Goal: Check status: Check status

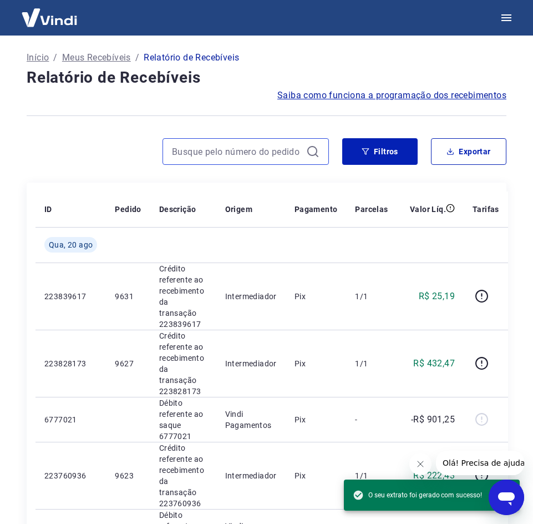
drag, startPoint x: 196, startPoint y: 157, endPoint x: 191, endPoint y: 159, distance: 5.8
click at [196, 157] on input at bounding box center [237, 151] width 130 height 17
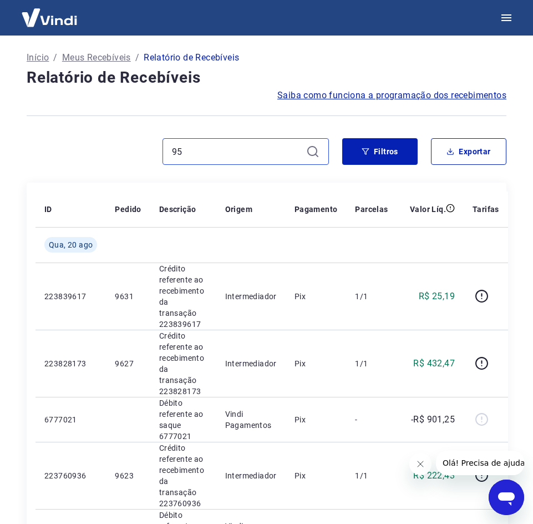
click at [191, 159] on input "95" at bounding box center [237, 151] width 130 height 17
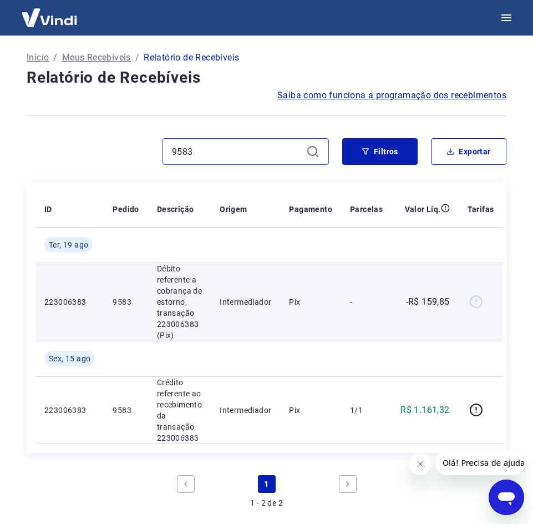
scroll to position [55, 0]
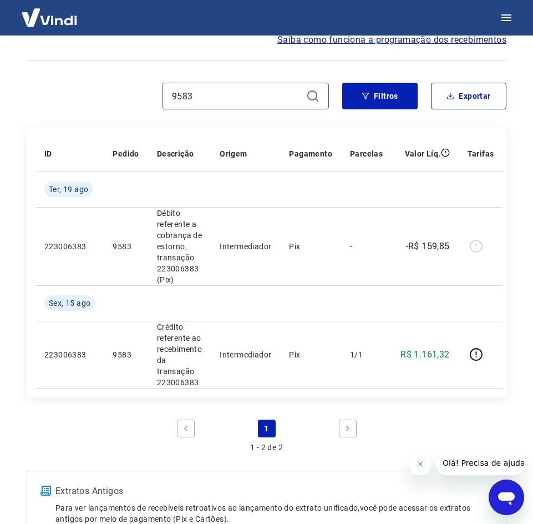
drag, startPoint x: 226, startPoint y: 95, endPoint x: 103, endPoint y: 90, distance: 123.3
click at [103, 90] on div "9583" at bounding box center [178, 96] width 302 height 27
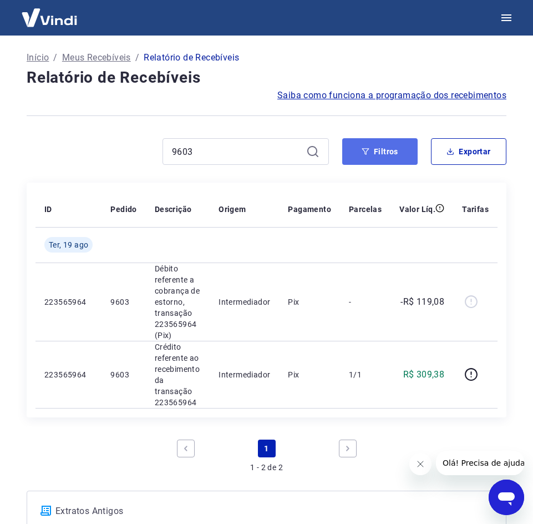
click at [370, 149] on button "Filtros" at bounding box center [379, 151] width 75 height 27
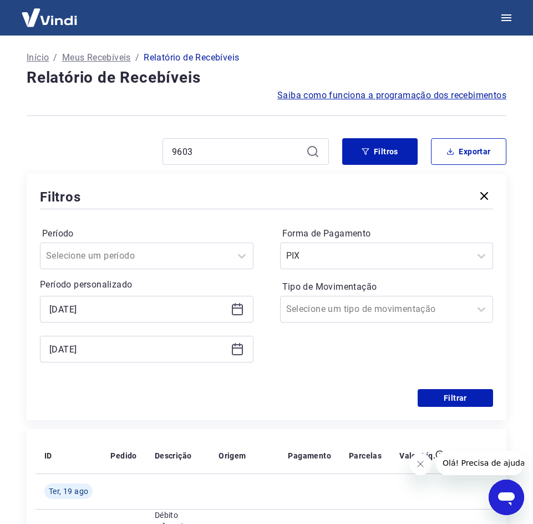
click at [487, 195] on icon "button" at bounding box center [484, 195] width 13 height 13
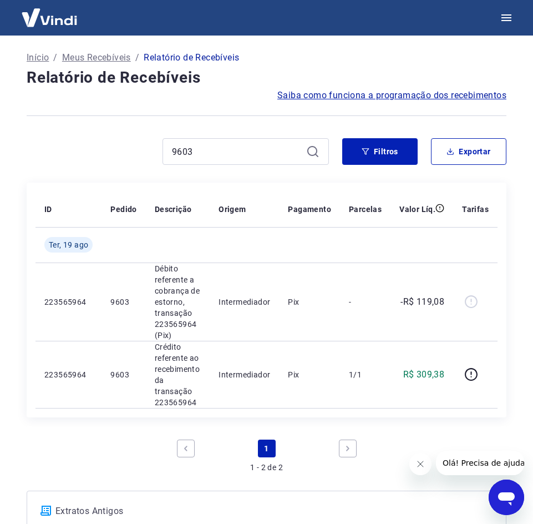
drag, startPoint x: 204, startPoint y: 142, endPoint x: 211, endPoint y: 160, distance: 20.2
click at [205, 146] on div "9603" at bounding box center [246, 151] width 166 height 27
drag, startPoint x: 211, startPoint y: 160, endPoint x: 142, endPoint y: 150, distance: 69.5
click at [142, 150] on div "9603" at bounding box center [178, 151] width 302 height 27
drag, startPoint x: 211, startPoint y: 152, endPoint x: 109, endPoint y: 153, distance: 102.1
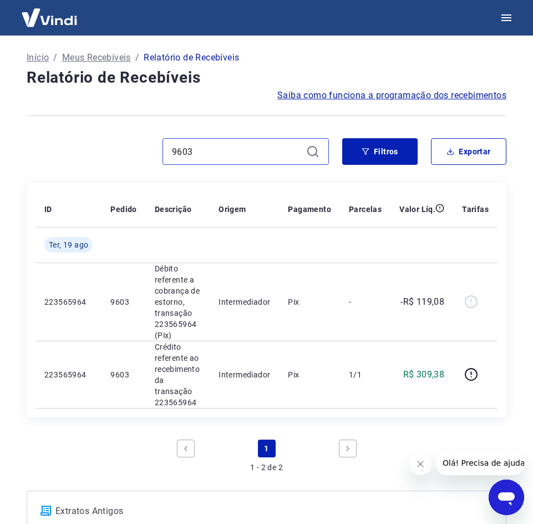
click at [109, 153] on div "9603" at bounding box center [178, 151] width 302 height 27
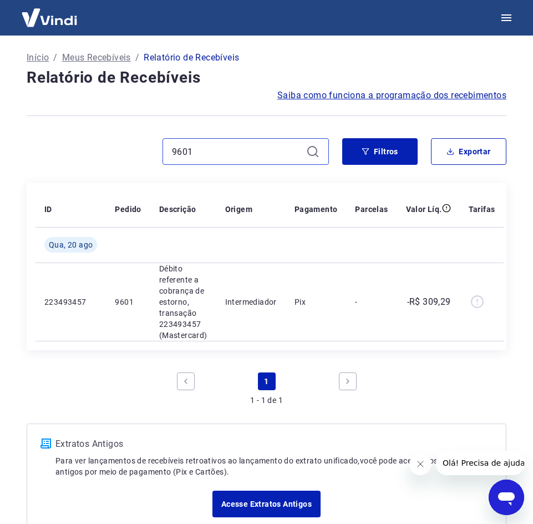
type input "9601"
